Goal: Obtain resource: Download file/media

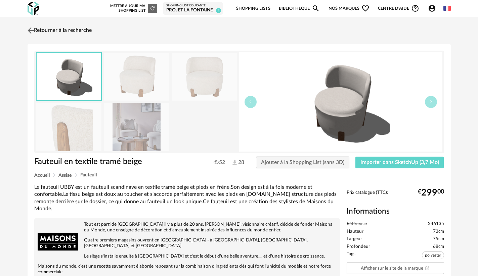
click at [69, 29] on link "Retourner à la recherche" at bounding box center [59, 30] width 66 height 15
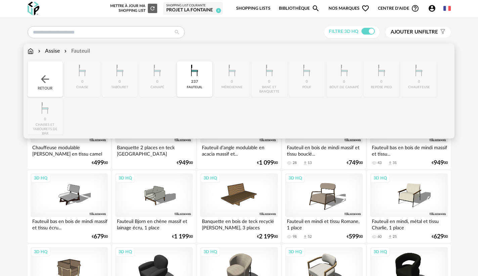
click at [30, 49] on img at bounding box center [31, 51] width 6 height 8
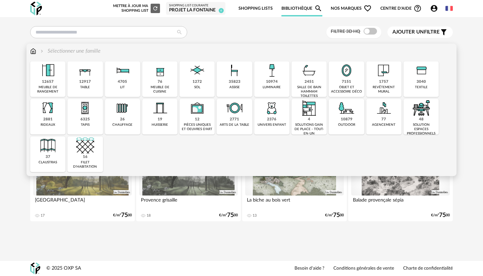
click at [91, 87] on div "12917 table" at bounding box center [84, 79] width 35 height 36
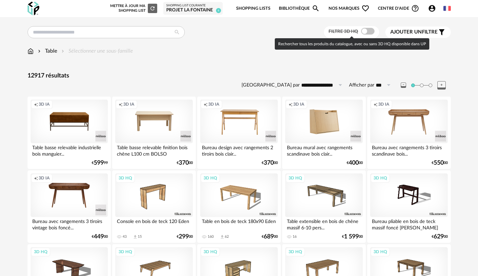
click at [364, 33] on span at bounding box center [367, 31] width 13 height 7
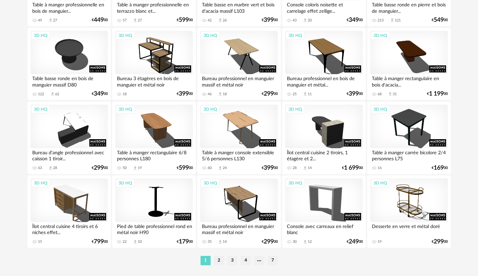
scroll to position [1342, 0]
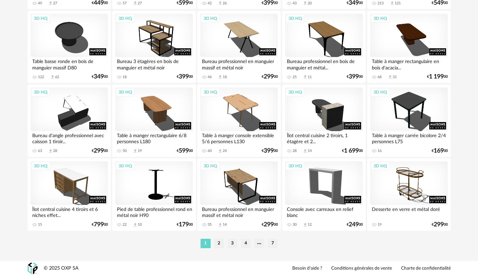
click at [224, 241] on ul "1 2 3 4 7" at bounding box center [239, 243] width 81 height 9
click at [220, 243] on li "2" at bounding box center [219, 243] width 10 height 9
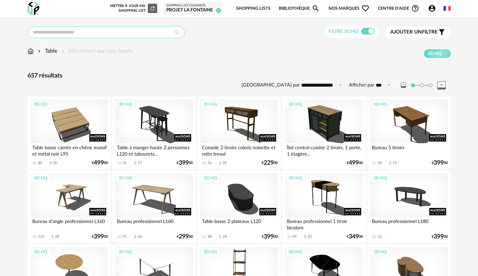
click at [128, 32] on input "text" at bounding box center [106, 32] width 157 height 12
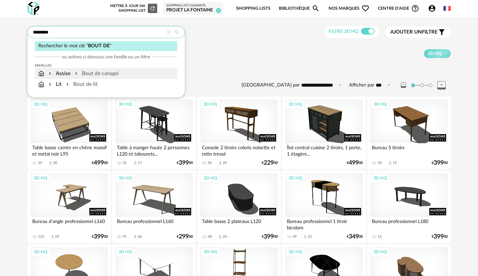
type input "*******"
click at [107, 77] on div "Bout de canapé" at bounding box center [95, 74] width 45 height 8
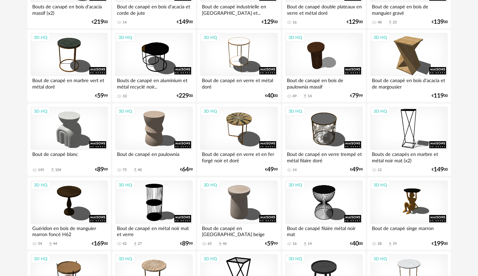
scroll to position [470, 0]
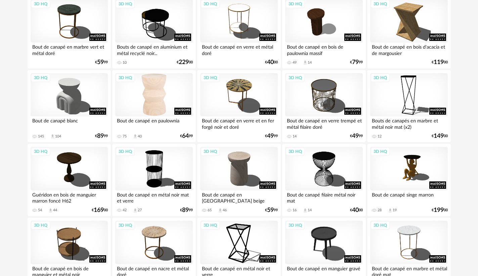
click at [149, 102] on div "3D HQ" at bounding box center [153, 95] width 77 height 44
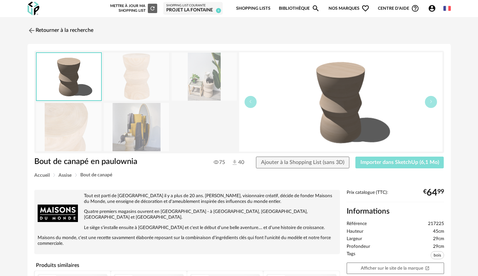
click at [407, 161] on span "Importer dans SketchUp (6,1 Mo)" at bounding box center [399, 162] width 79 height 5
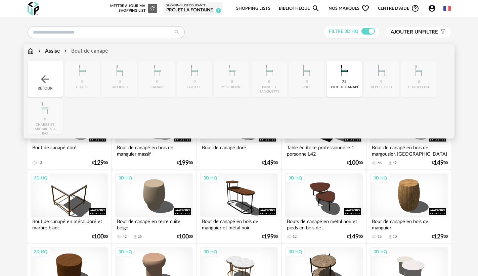
click at [30, 50] on img at bounding box center [31, 51] width 6 height 8
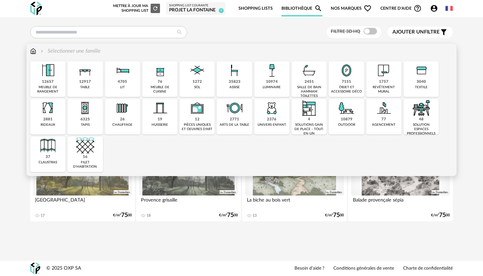
click at [389, 82] on div "1757 revêtement mural" at bounding box center [383, 79] width 35 height 36
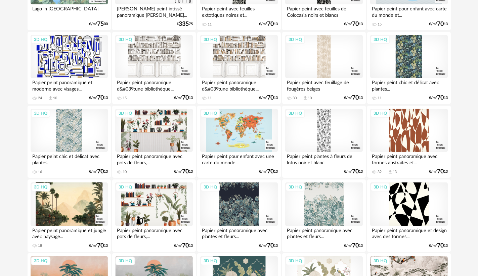
scroll to position [436, 0]
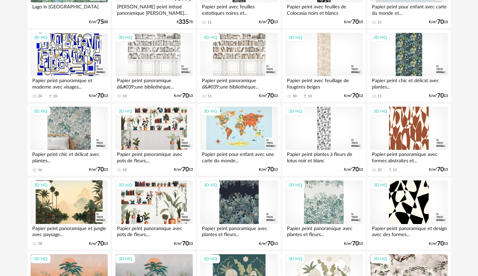
click at [79, 120] on div "3D HQ" at bounding box center [69, 129] width 77 height 44
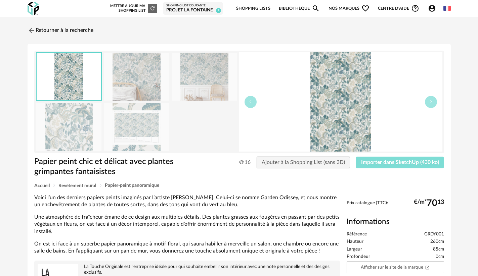
click at [398, 161] on span "Importer dans SketchUp (430 ko)" at bounding box center [400, 162] width 78 height 5
click at [37, 29] on link "Retourner à la recherche" at bounding box center [59, 30] width 66 height 15
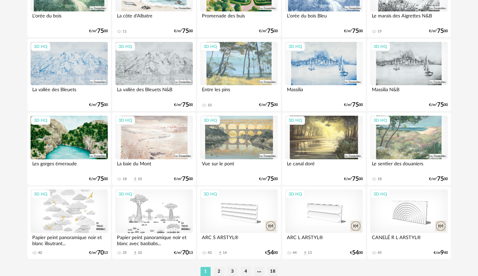
scroll to position [1342, 0]
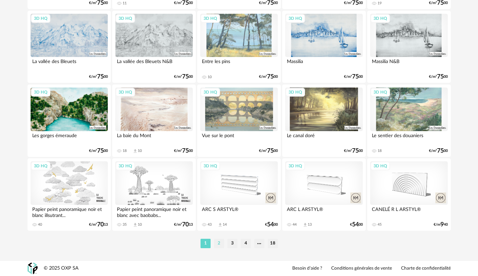
click at [222, 244] on li "2" at bounding box center [219, 243] width 10 height 9
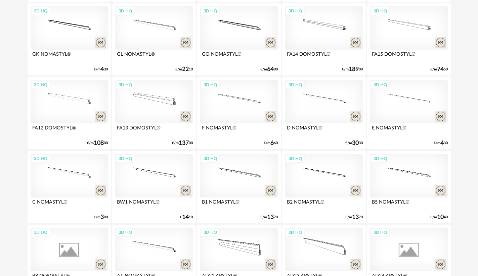
scroll to position [1342, 0]
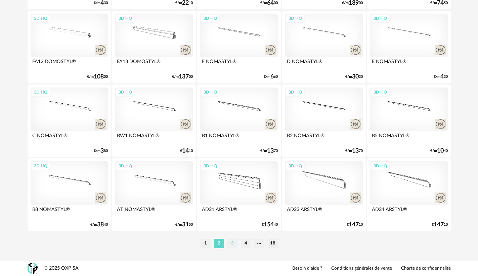
click at [234, 242] on li "3" at bounding box center [232, 243] width 10 height 9
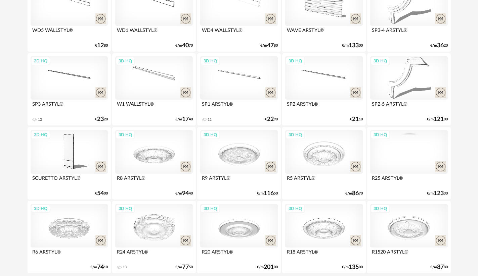
scroll to position [1342, 0]
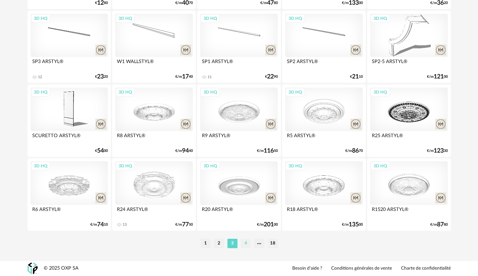
click at [245, 243] on li "4" at bounding box center [246, 243] width 10 height 9
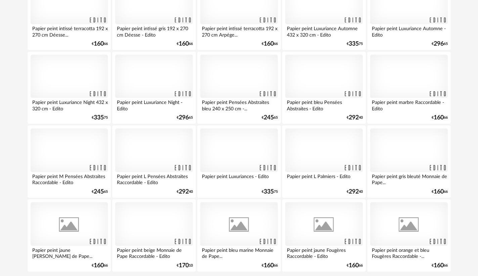
scroll to position [1309, 0]
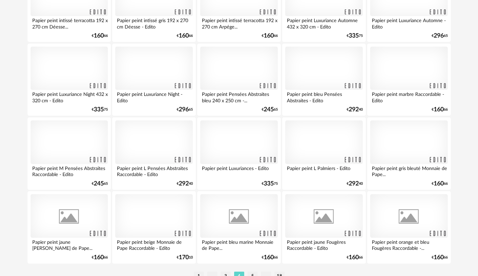
click at [407, 141] on div at bounding box center [408, 142] width 77 height 44
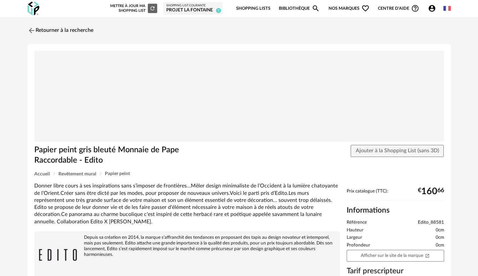
click at [245, 95] on img at bounding box center [238, 96] width 409 height 91
click at [381, 154] on button "Ajouter à la Shopping List (sans 3D)" at bounding box center [396, 151] width 93 height 12
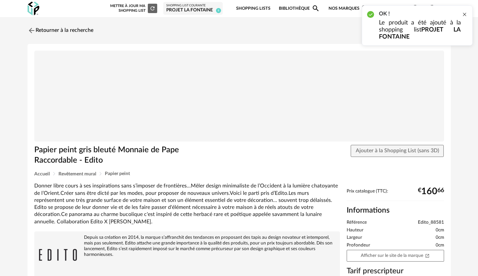
click at [463, 15] on div at bounding box center [463, 14] width 5 height 5
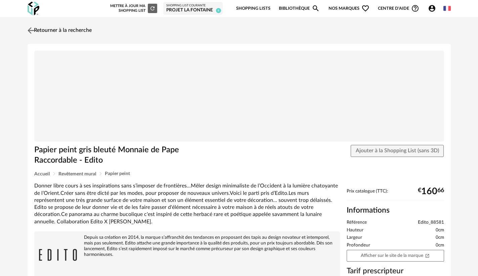
click at [59, 29] on link "Retourner à la recherche" at bounding box center [59, 30] width 66 height 15
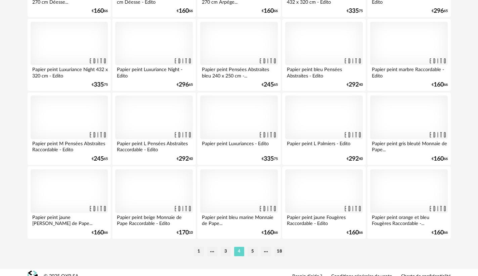
scroll to position [1342, 0]
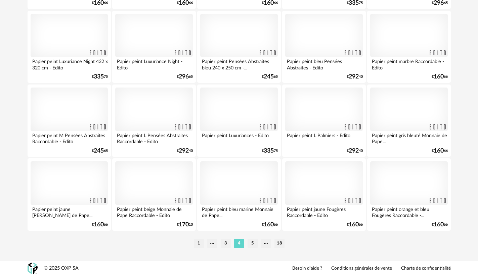
click at [161, 175] on div at bounding box center [153, 183] width 77 height 44
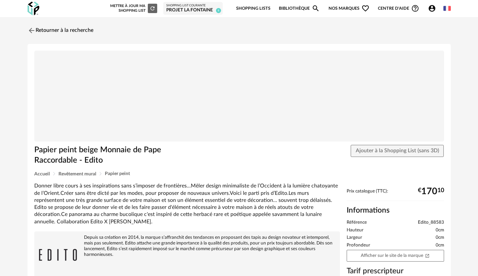
click at [243, 102] on img at bounding box center [238, 96] width 409 height 91
click at [38, 28] on link "Retourner à la recherche" at bounding box center [59, 30] width 66 height 15
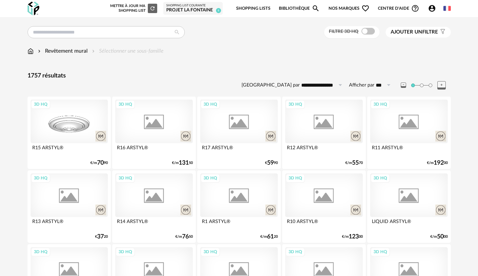
scroll to position [1342, 0]
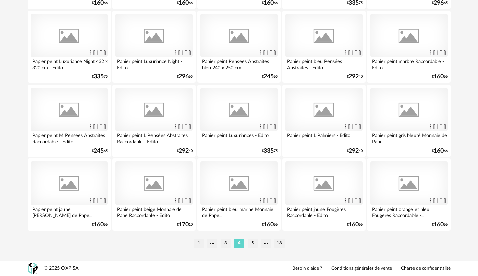
click at [253, 245] on li "5" at bounding box center [252, 243] width 10 height 9
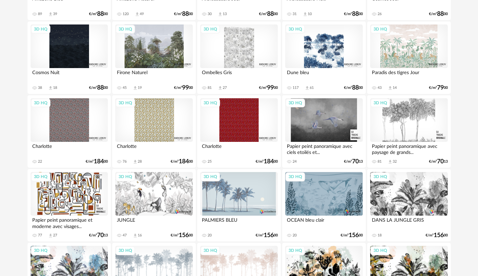
scroll to position [671, 0]
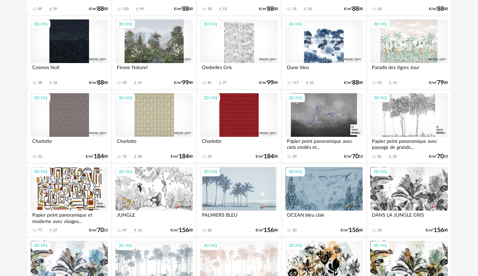
click at [163, 124] on div "3D HQ" at bounding box center [153, 115] width 77 height 44
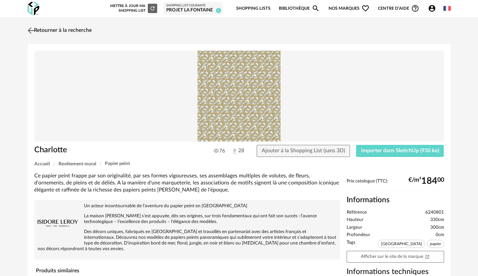
click at [50, 30] on link "Retourner à la recherche" at bounding box center [59, 30] width 66 height 15
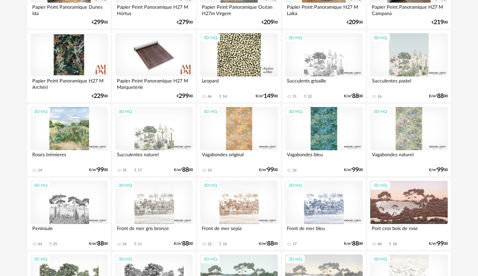
scroll to position [1040, 0]
